Goal: Information Seeking & Learning: Learn about a topic

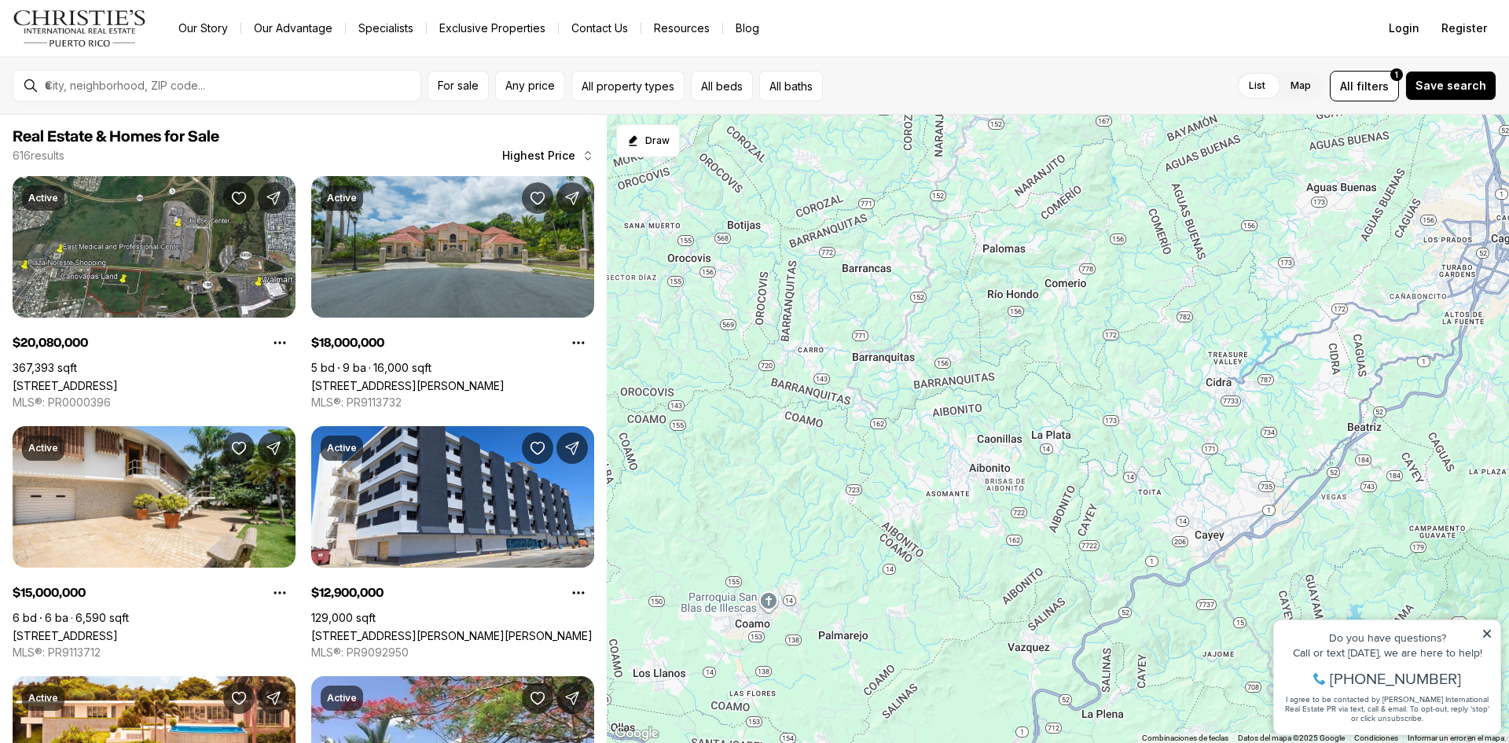
drag, startPoint x: 994, startPoint y: 646, endPoint x: 1394, endPoint y: -68, distance: 818.6
click at [1394, 0] on html "Go to: Homepage Our Story Our Advantage Specialists Exclusive Properties Contac…" at bounding box center [754, 371] width 1509 height 743
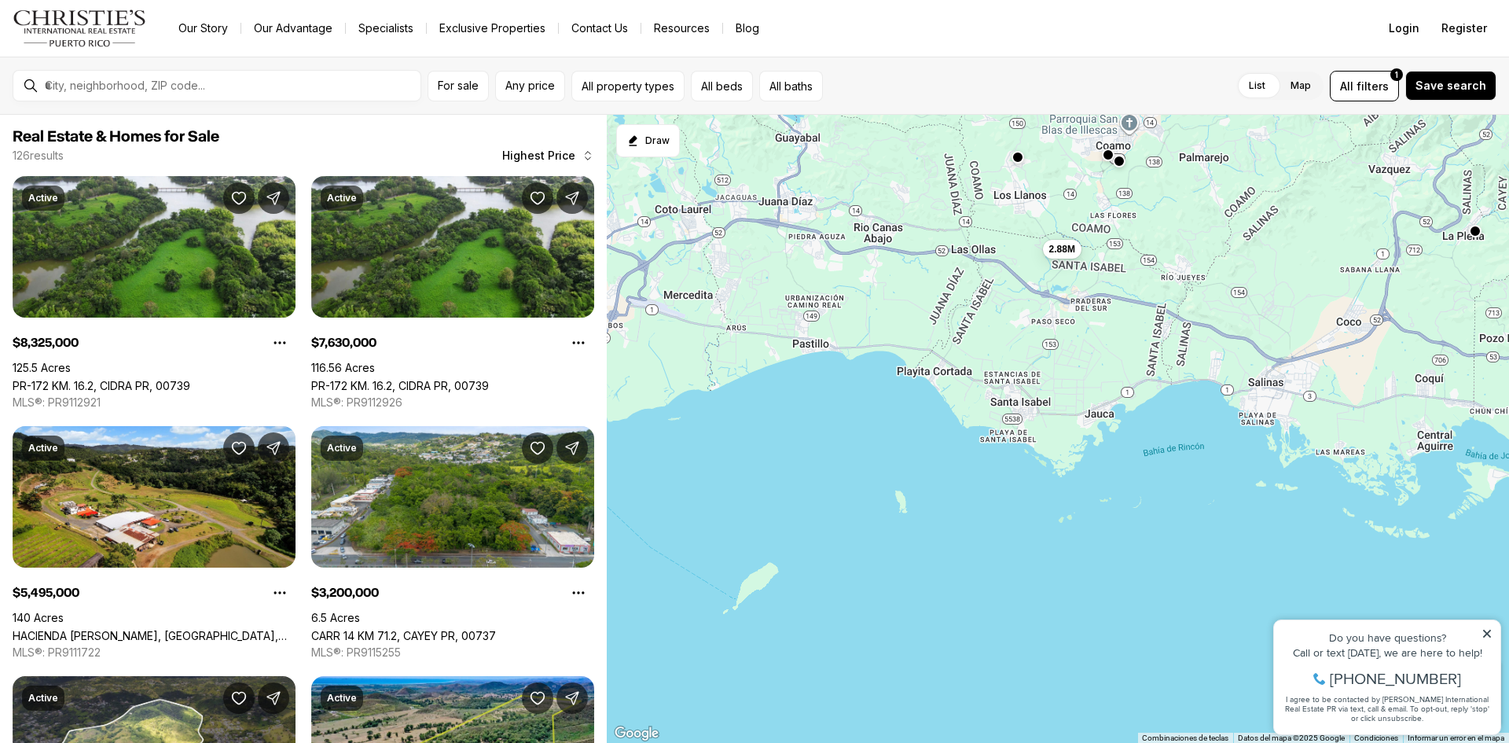
drag, startPoint x: 865, startPoint y: 586, endPoint x: 1231, endPoint y: 102, distance: 606.5
click at [1231, 102] on div "For sale Any price All property types All beds All baths List Map List Map All …" at bounding box center [754, 400] width 1509 height 686
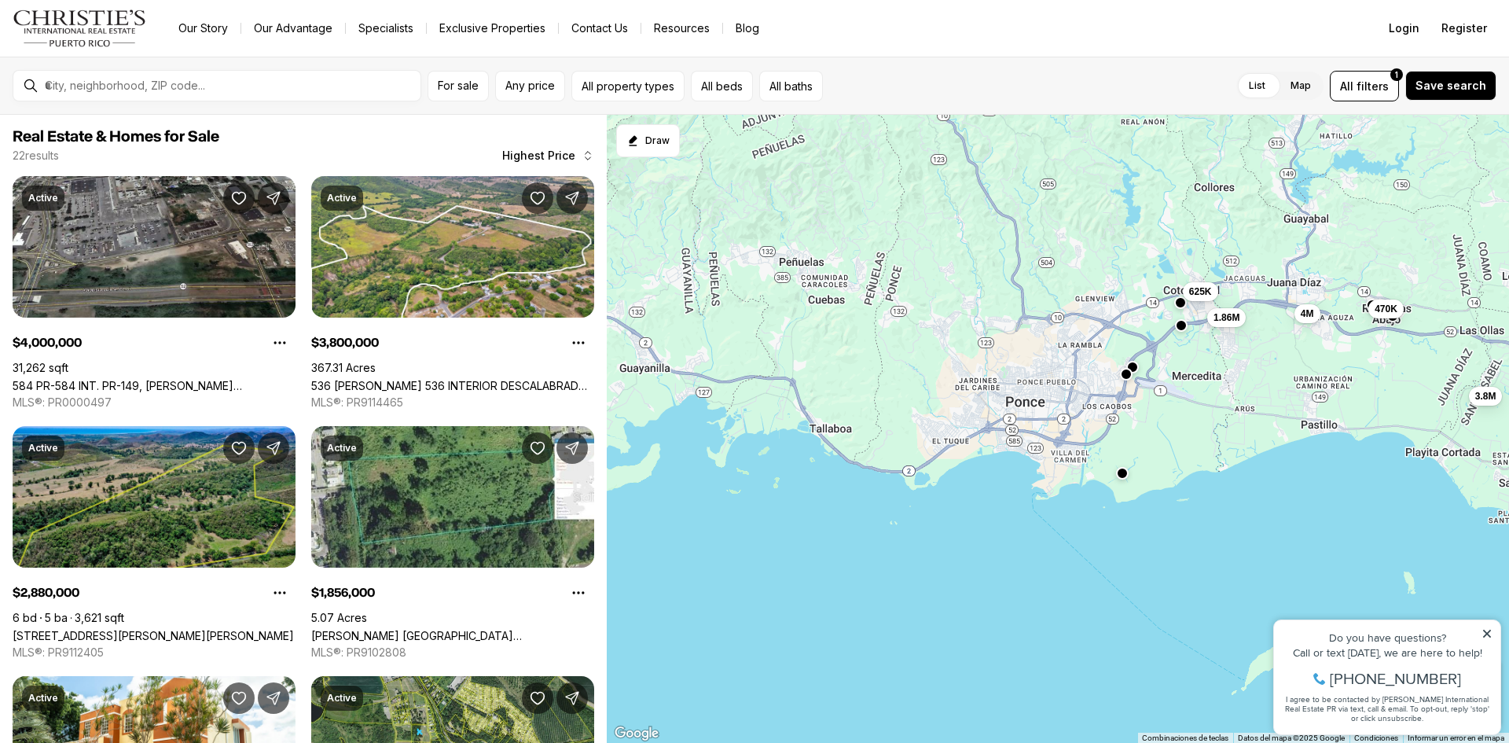
drag, startPoint x: 890, startPoint y: 322, endPoint x: 1404, endPoint y: 405, distance: 520.5
click at [1404, 405] on div "2.88M 295K 300K 380K 4M 3.8M 1.86M 799K 625K 470K 392K 300K" at bounding box center [1058, 429] width 902 height 629
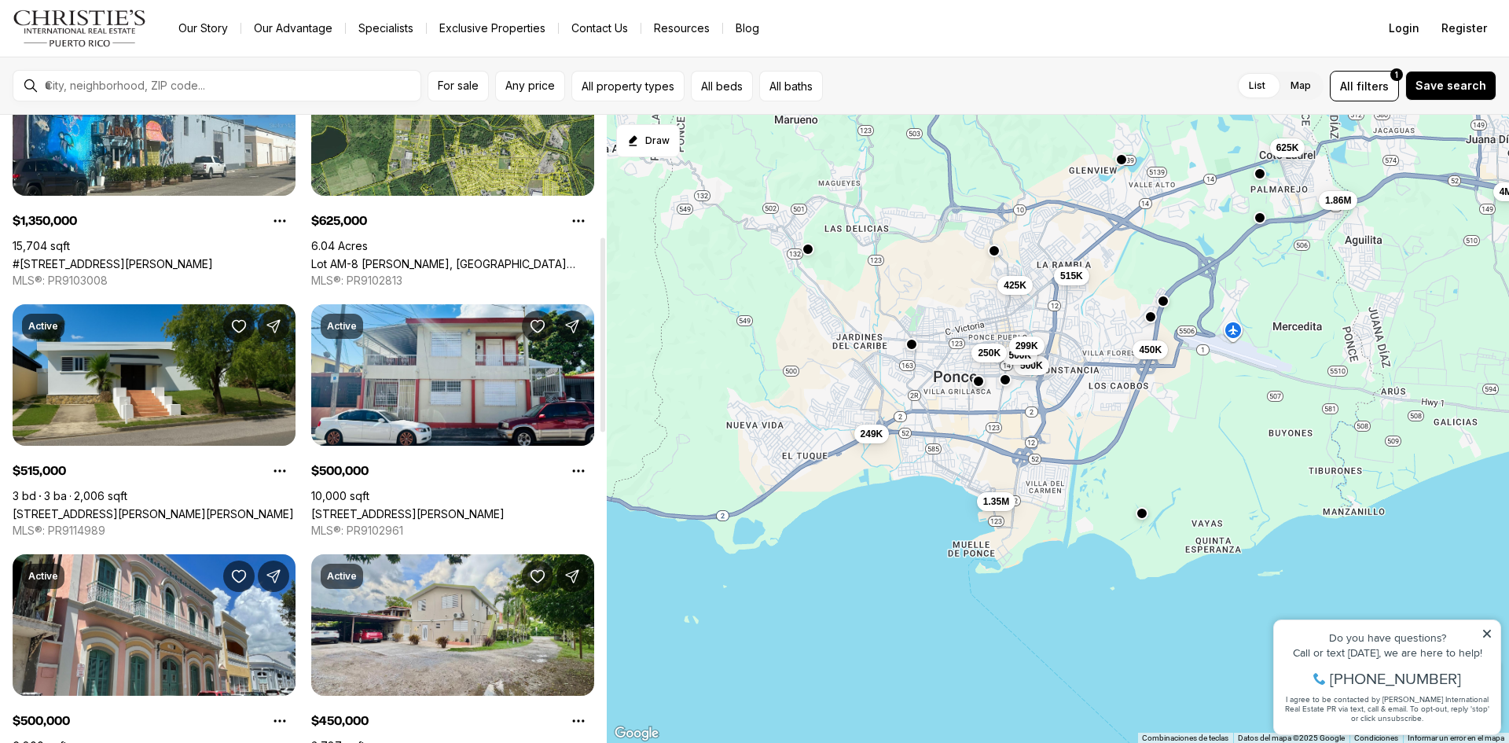
scroll to position [393, 0]
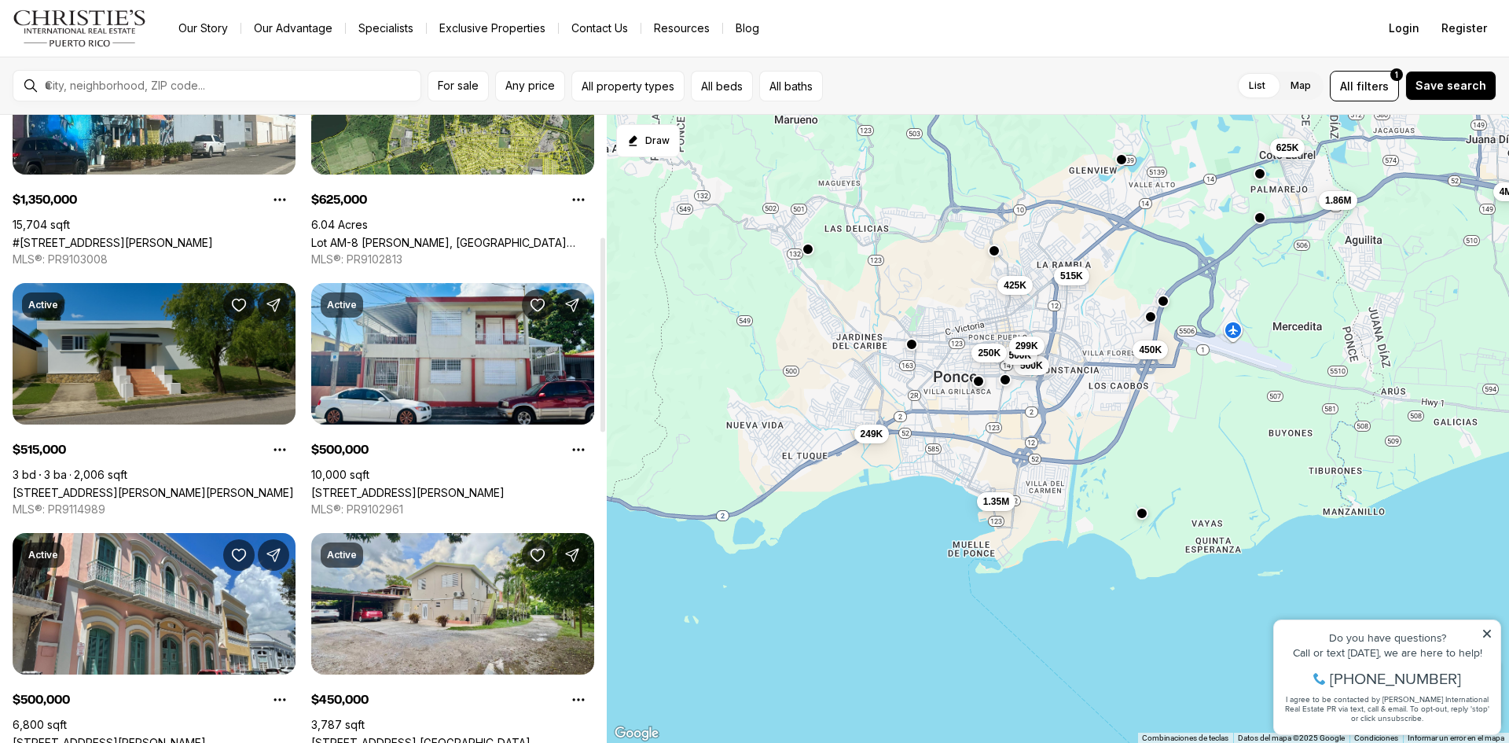
click at [112, 486] on link "[STREET_ADDRESS][PERSON_NAME][PERSON_NAME]" at bounding box center [153, 492] width 281 height 13
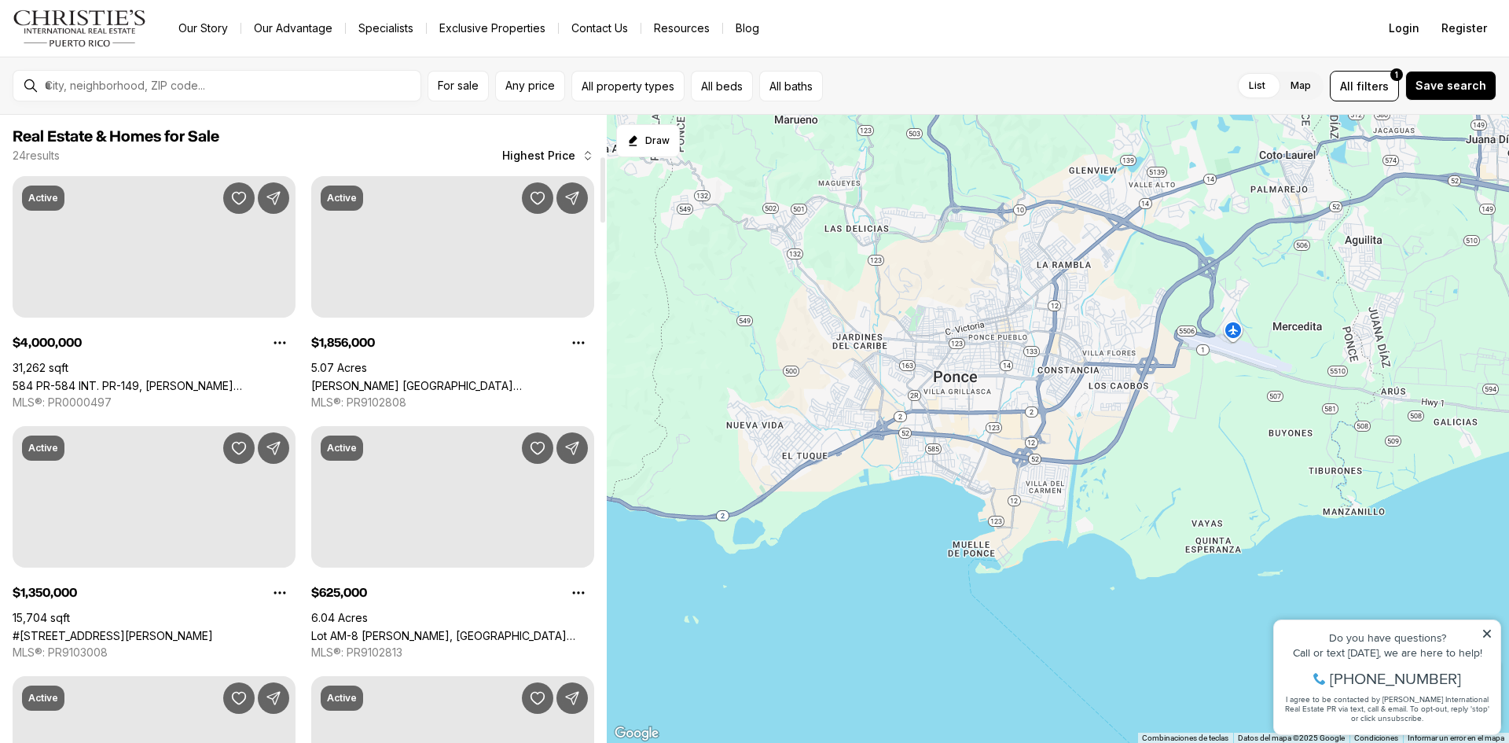
scroll to position [393, 0]
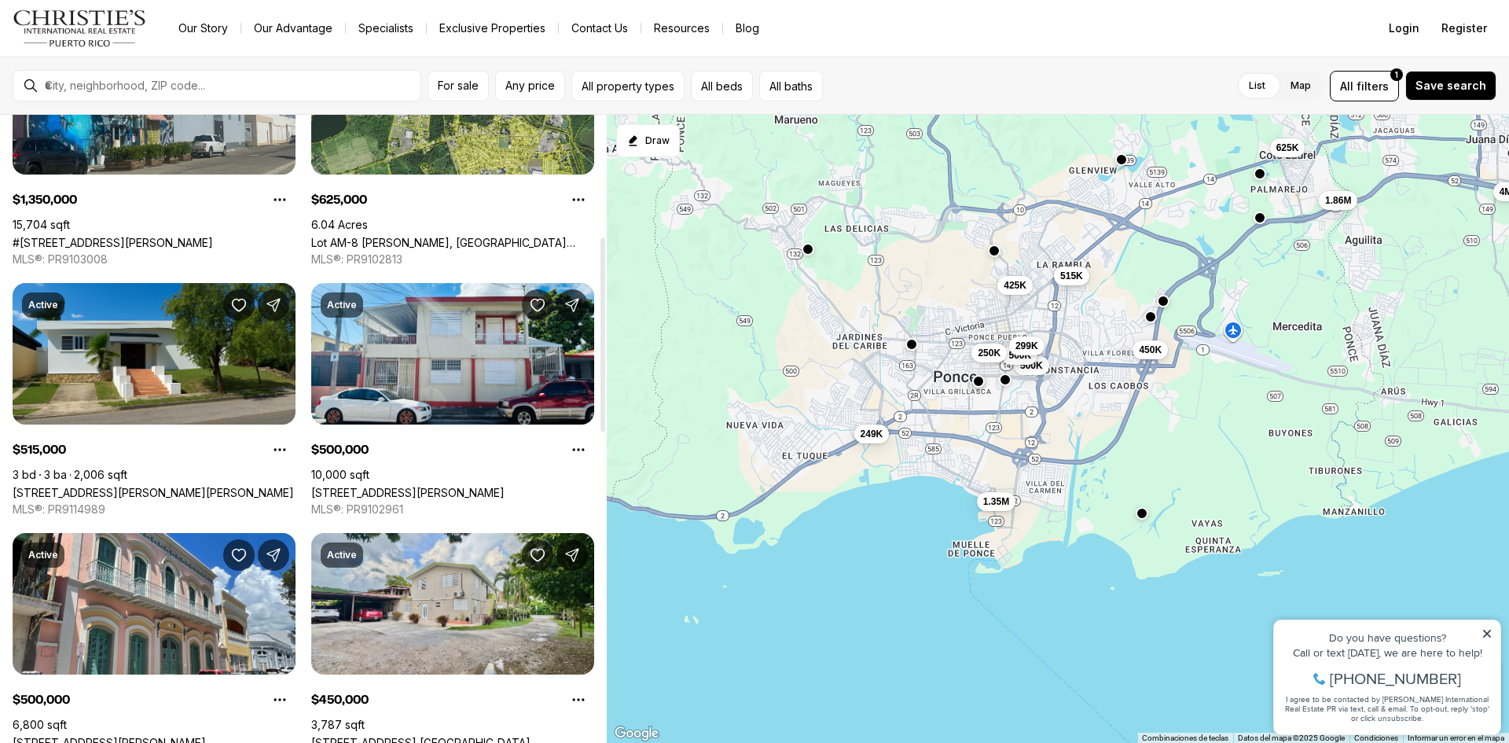
drag, startPoint x: 0, startPoint y: 0, endPoint x: 87, endPoint y: 174, distance: 194.3
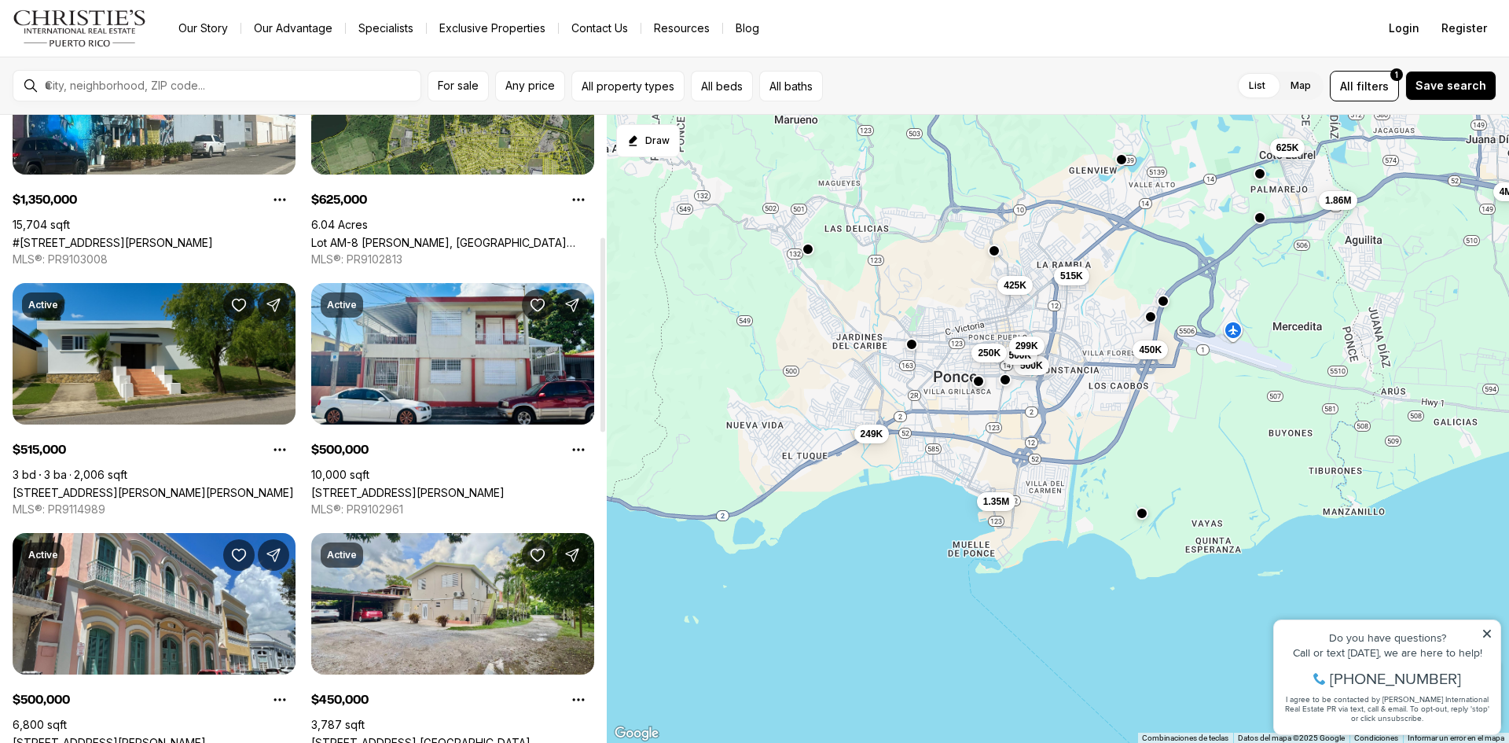
drag, startPoint x: 87, startPoint y: 174, endPoint x: 580, endPoint y: 265, distance: 501.0
click at [580, 249] on link "Lot AM-8 [PERSON_NAME], [GEOGRAPHIC_DATA][PERSON_NAME], 00780" at bounding box center [452, 242] width 283 height 13
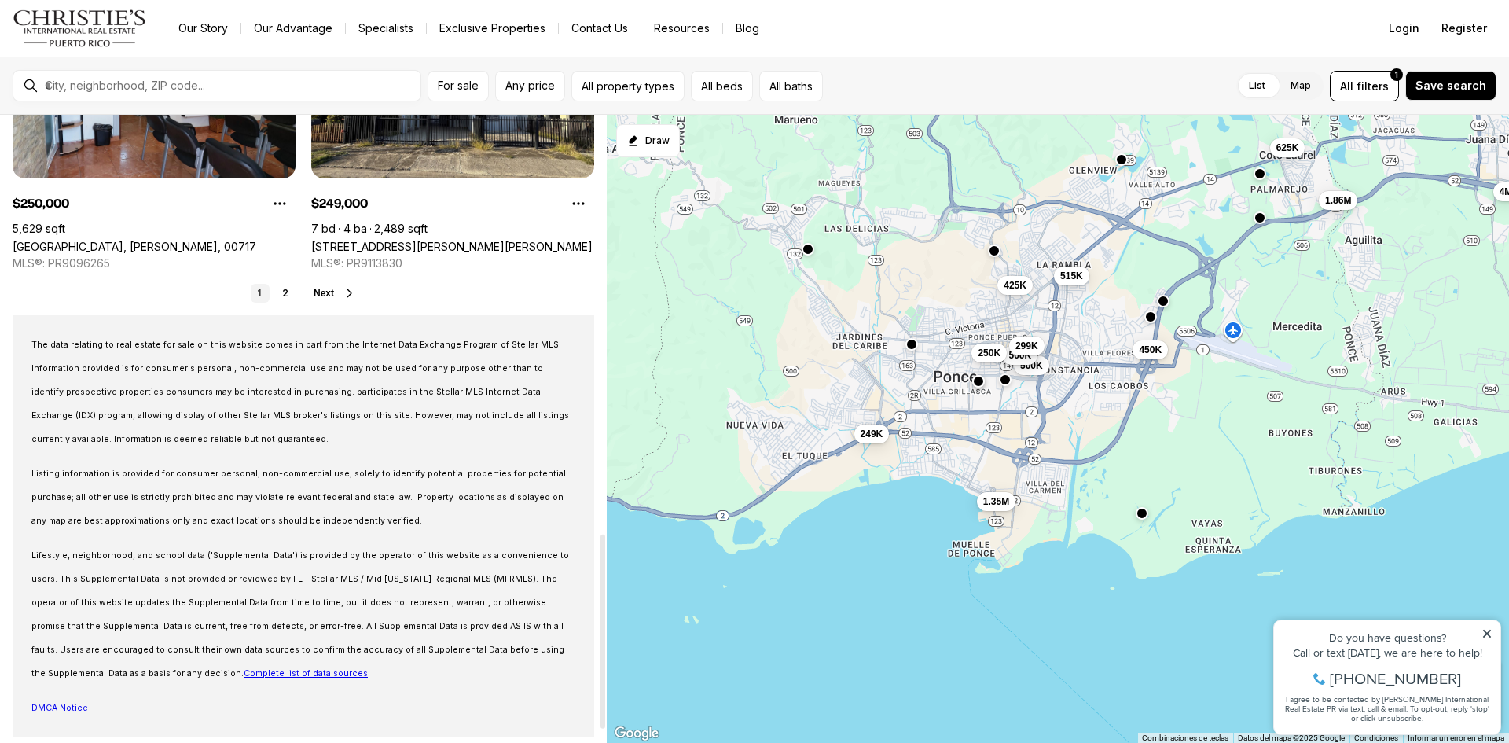
scroll to position [1395, 0]
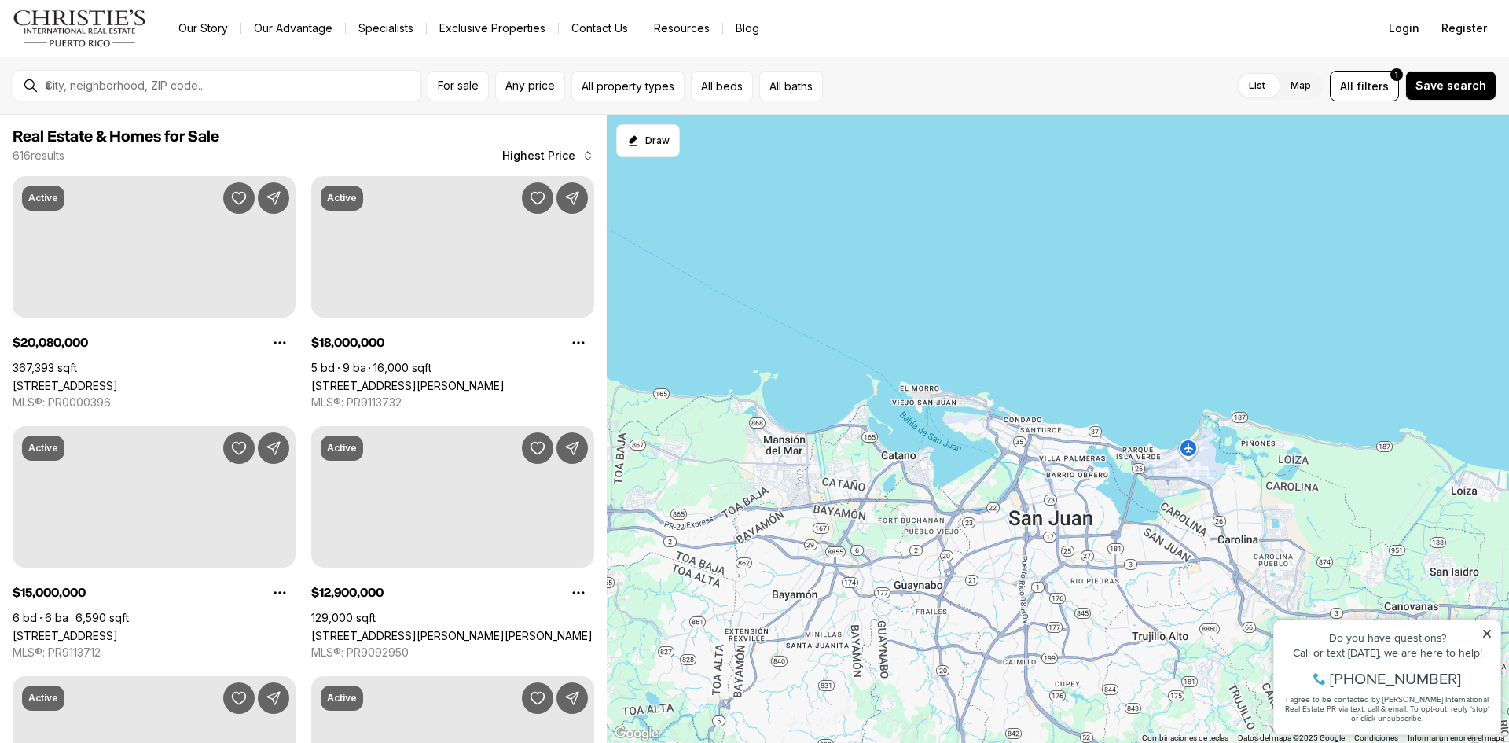
scroll to position [1395, 0]
